Goal: Information Seeking & Learning: Check status

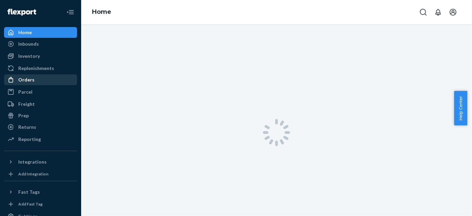
click at [41, 80] on div "Orders" at bounding box center [41, 79] width 72 height 9
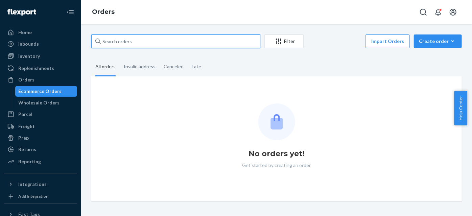
click at [143, 39] on input "text" at bounding box center [175, 41] width 169 height 14
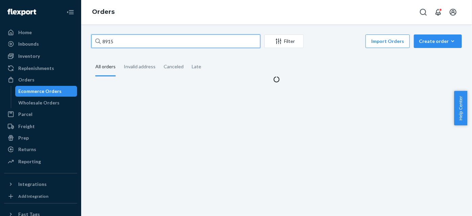
click at [102, 42] on input "8915" at bounding box center [175, 41] width 169 height 14
click at [137, 43] on input "#ft8915" at bounding box center [175, 41] width 169 height 14
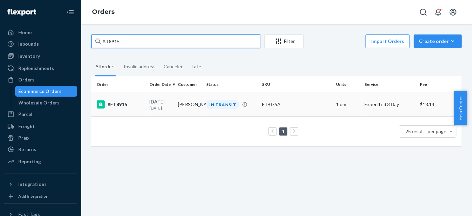
type input "#ft8915"
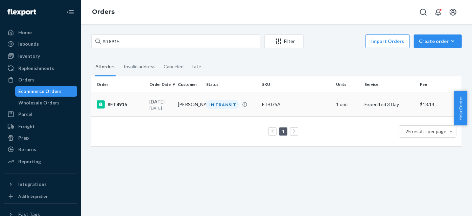
click at [127, 106] on div "#FT8915" at bounding box center [120, 104] width 47 height 8
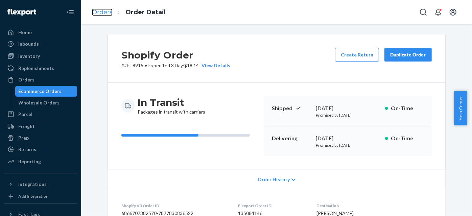
click at [106, 12] on link "Orders" at bounding box center [102, 11] width 21 height 7
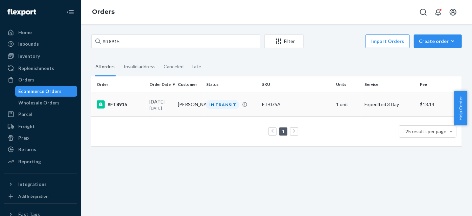
click at [133, 107] on div "#FT8915" at bounding box center [120, 104] width 47 height 8
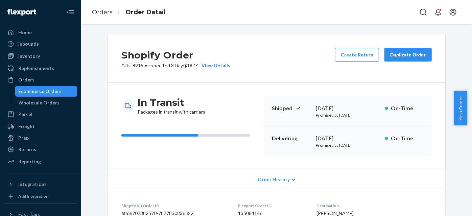
click at [223, 56] on h2 "Shopify Order" at bounding box center [175, 55] width 109 height 14
